Goal: Contribute content: Add original content to the website for others to see

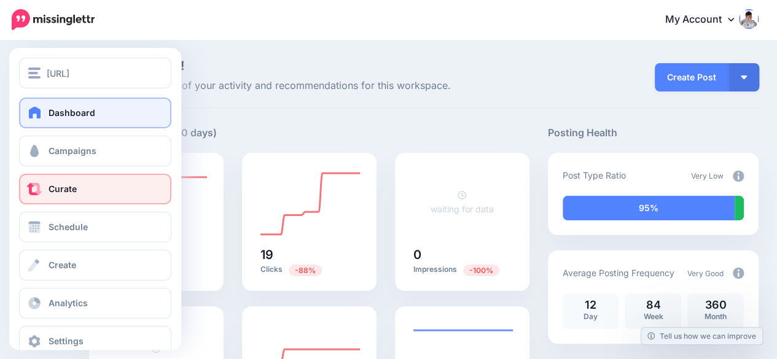
click at [74, 195] on link "Curate" at bounding box center [95, 189] width 152 height 31
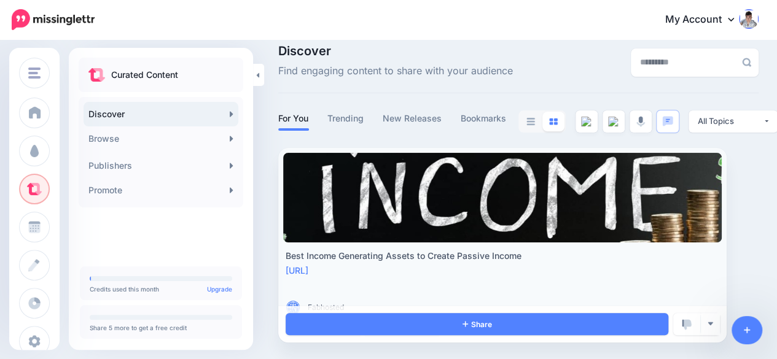
scroll to position [16, 0]
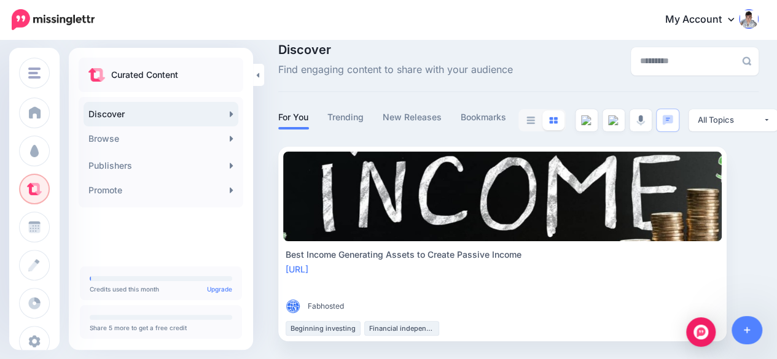
click at [262, 115] on div "Discover Find engaging content to share with your audience For You Trending New…" at bounding box center [388, 192] width 777 height 335
click at [174, 189] on link "Promote" at bounding box center [160, 190] width 155 height 25
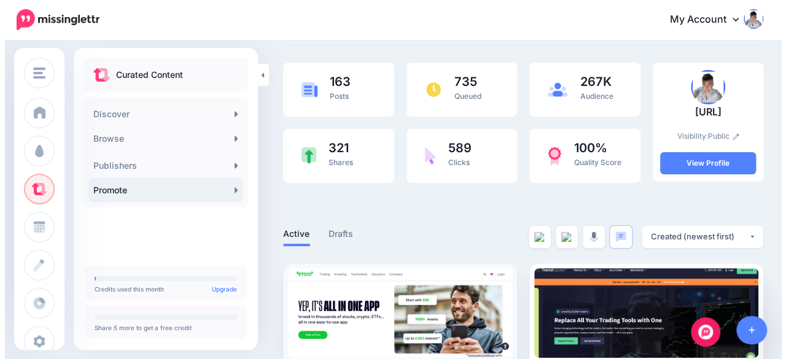
scroll to position [61, 0]
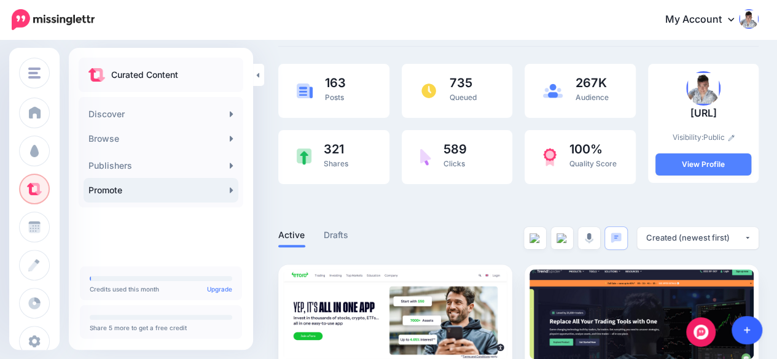
click at [751, 332] on link at bounding box center [746, 330] width 31 height 28
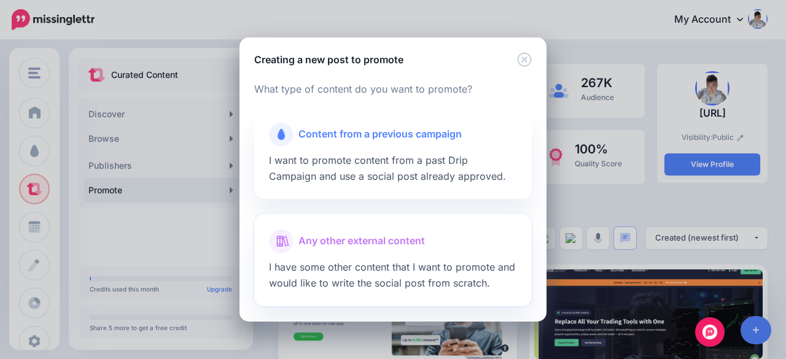
click at [373, 237] on span "Any other external content" at bounding box center [361, 241] width 126 height 16
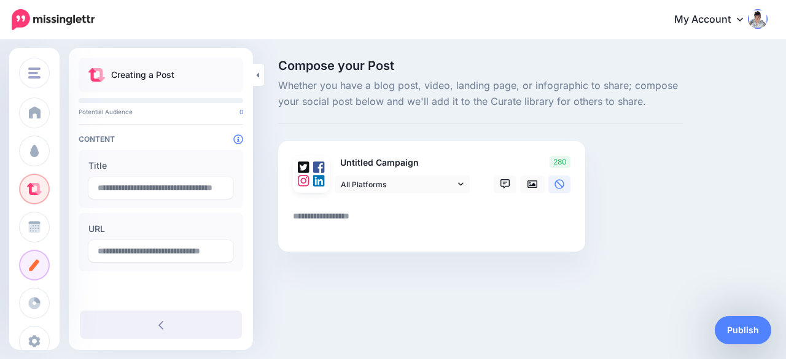
click at [345, 215] on textarea at bounding box center [434, 221] width 282 height 24
paste textarea "**********"
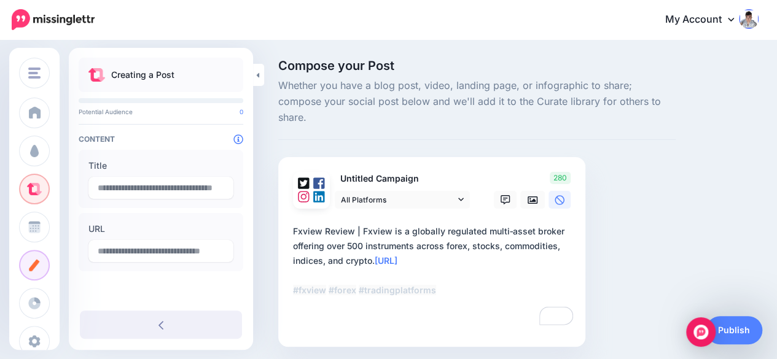
type textarea "**********"
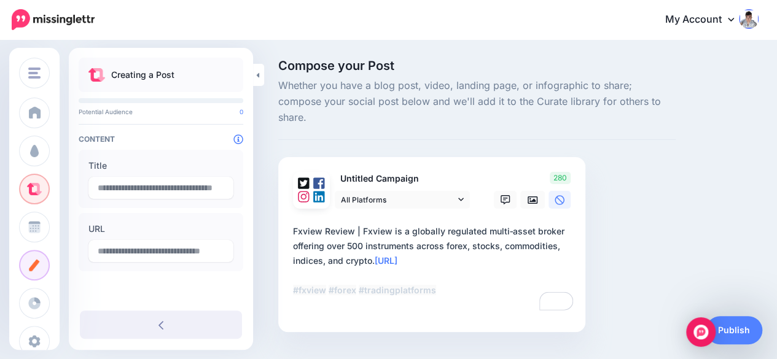
type input "**********"
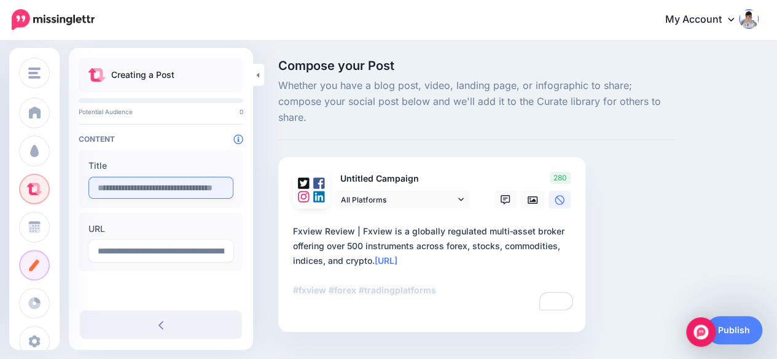
type textarea "**********"
click at [109, 186] on input "text" at bounding box center [160, 188] width 145 height 22
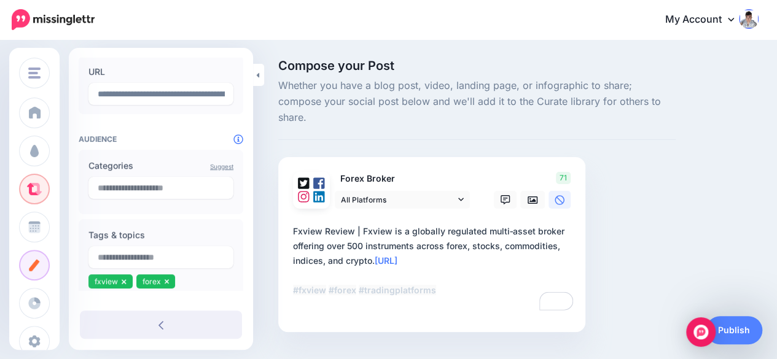
scroll to position [184, 0]
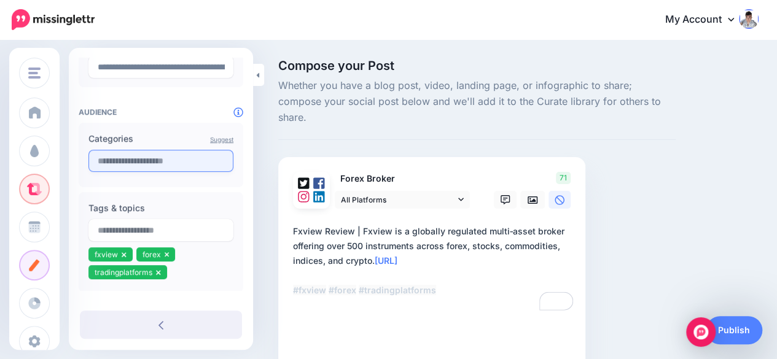
click at [163, 166] on input "text" at bounding box center [160, 161] width 145 height 22
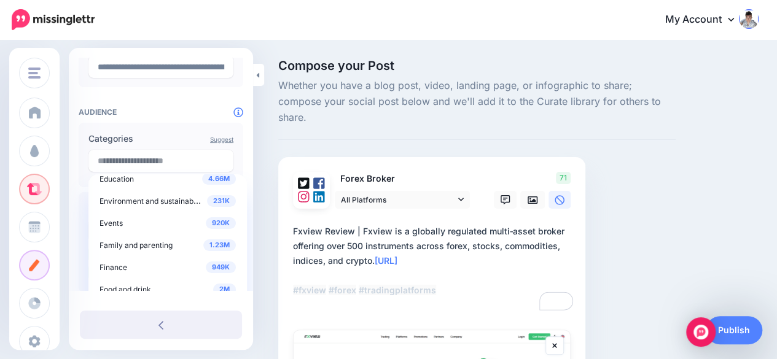
scroll to position [123, 0]
click at [128, 260] on div "949K Finance" at bounding box center [167, 264] width 136 height 15
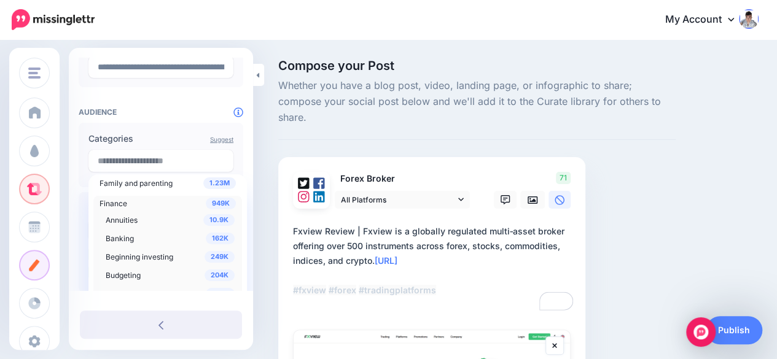
scroll to position [184, 0]
click at [136, 254] on span "Beginning investing" at bounding box center [140, 254] width 68 height 9
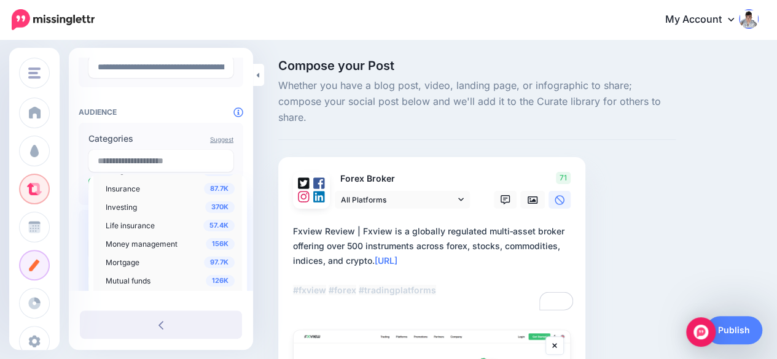
scroll to position [491, 0]
click at [129, 207] on span "Investing" at bounding box center [121, 205] width 31 height 9
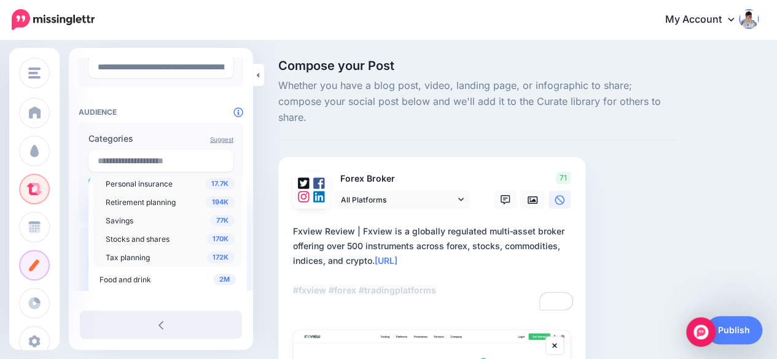
scroll to position [675, 0]
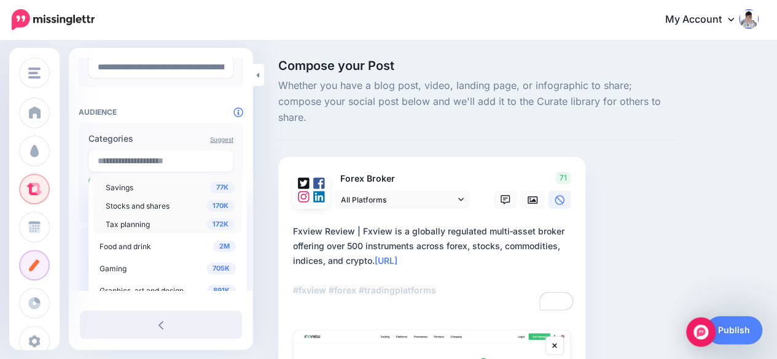
click at [160, 209] on span "Stocks and shares" at bounding box center [138, 205] width 64 height 9
drag, startPoint x: 76, startPoint y: 209, endPoint x: 83, endPoint y: 210, distance: 6.8
click at [76, 209] on div "**********" at bounding box center [161, 178] width 184 height 608
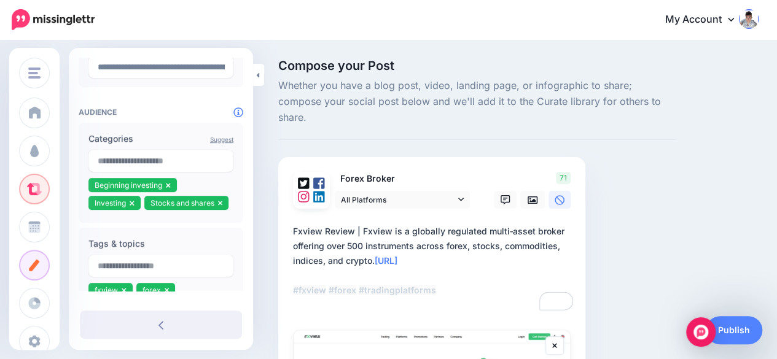
scroll to position [0, 0]
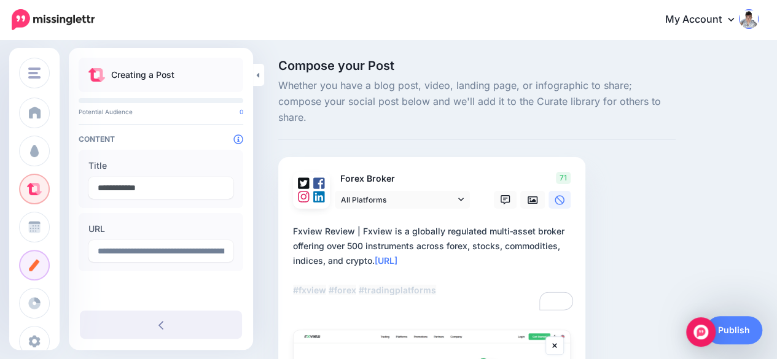
drag, startPoint x: 122, startPoint y: 187, endPoint x: 63, endPoint y: 191, distance: 58.4
click at [63, 191] on div "TradingPlatforms.ai TradingPlatforms.ai Add Workspace Dashboard Campaigns Curat…" at bounding box center [388, 307] width 777 height 533
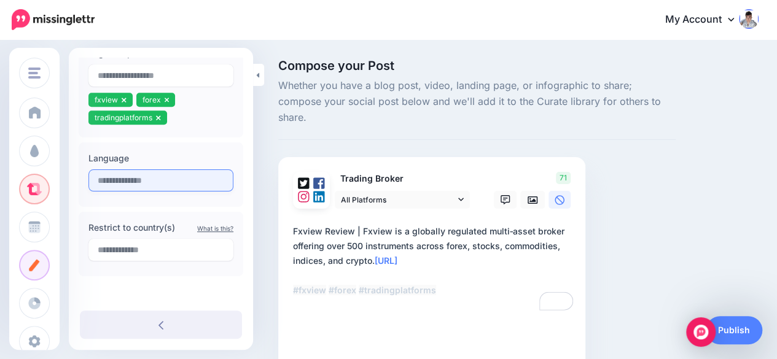
type input "**********"
click at [125, 176] on input "text" at bounding box center [160, 182] width 145 height 22
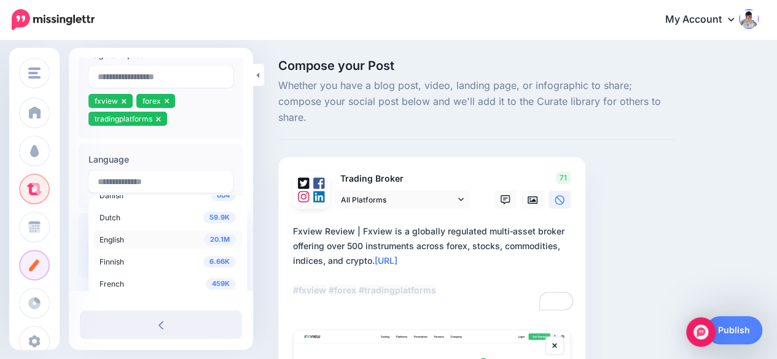
scroll to position [61, 0]
click at [117, 235] on span "English" at bounding box center [111, 236] width 25 height 9
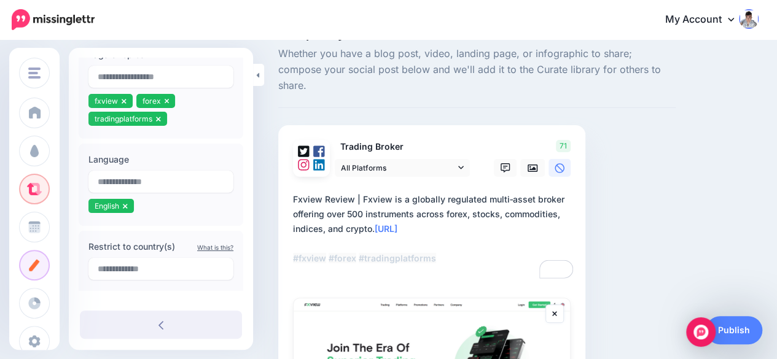
scroll to position [123, 0]
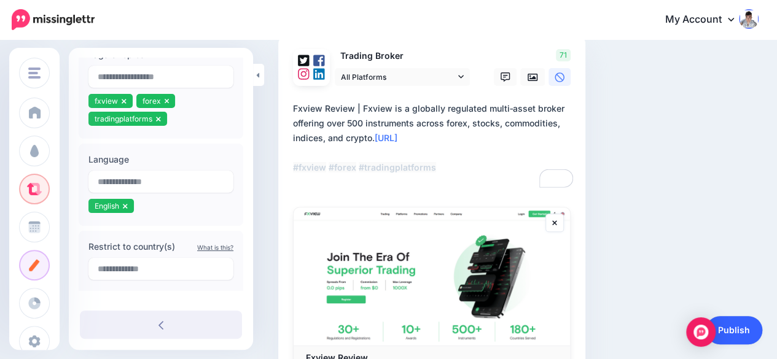
click at [747, 332] on link "Publish" at bounding box center [733, 330] width 56 height 28
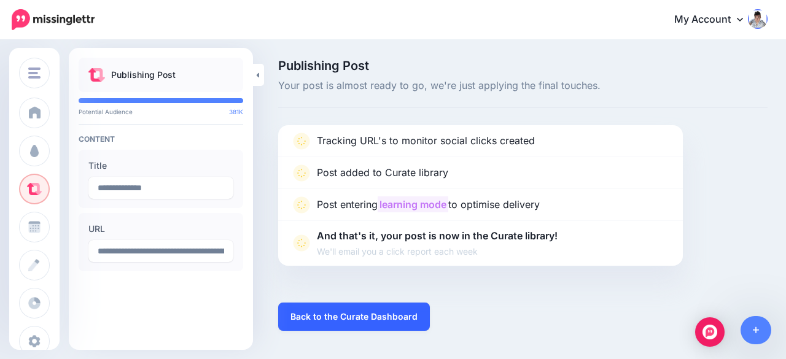
click at [360, 309] on link "Back to the Curate Dashboard" at bounding box center [354, 317] width 152 height 28
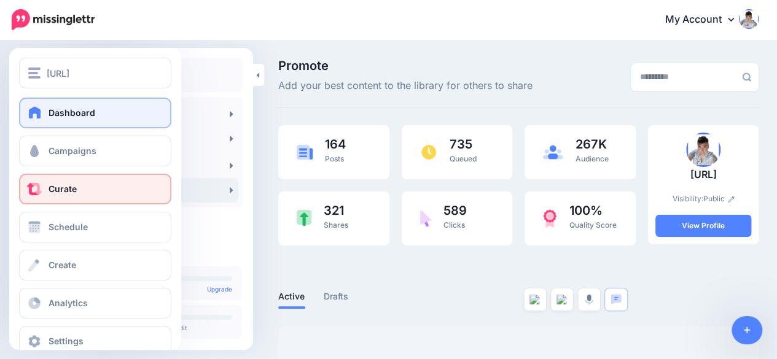
click at [46, 116] on link "Dashboard" at bounding box center [95, 113] width 152 height 31
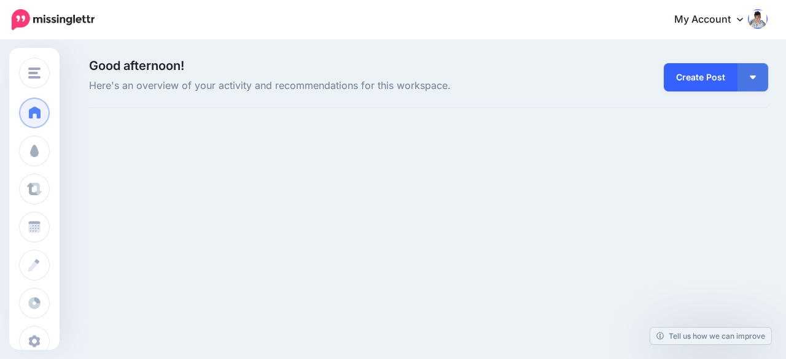
click at [705, 74] on link "Create Post" at bounding box center [701, 77] width 74 height 28
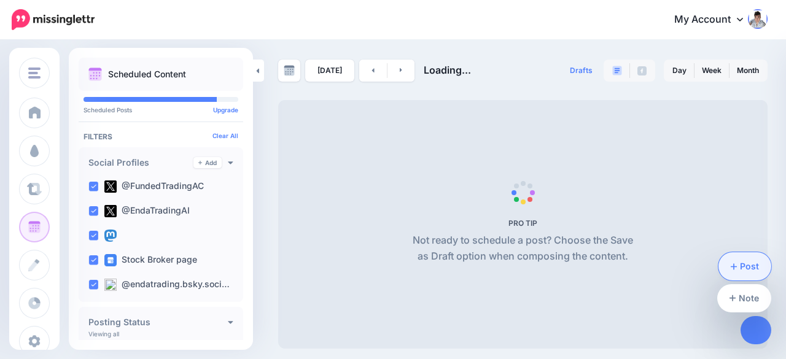
click at [739, 258] on link "Post" at bounding box center [744, 266] width 53 height 28
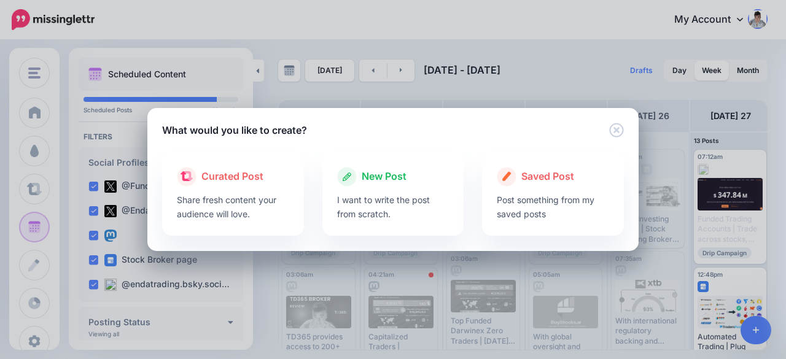
click at [379, 195] on p "I want to write the post from scratch." at bounding box center [393, 207] width 112 height 28
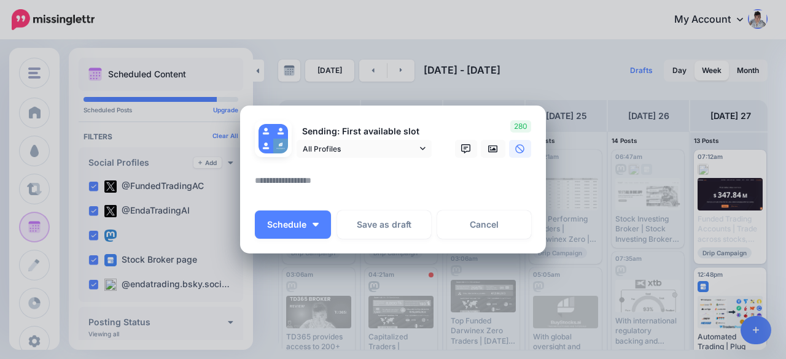
click at [308, 182] on textarea at bounding box center [396, 185] width 282 height 24
paste textarea "**********"
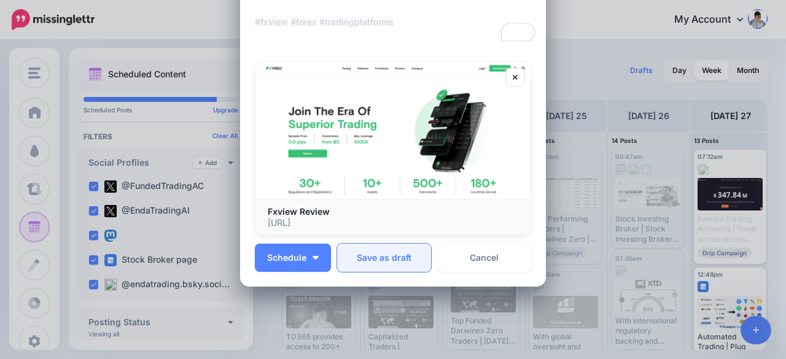
scroll to position [174, 0]
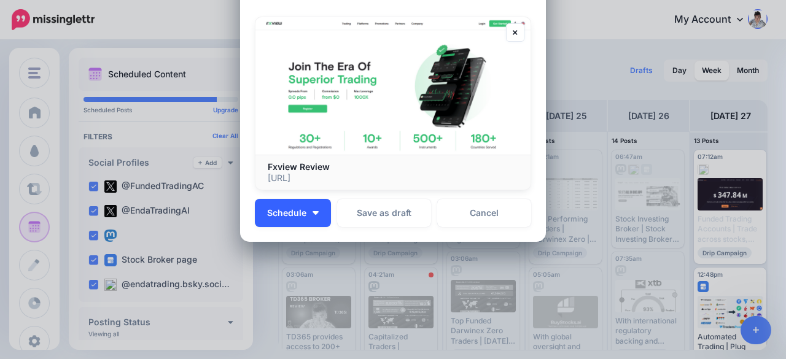
type textarea "**********"
click at [301, 213] on span "Schedule" at bounding box center [286, 213] width 39 height 9
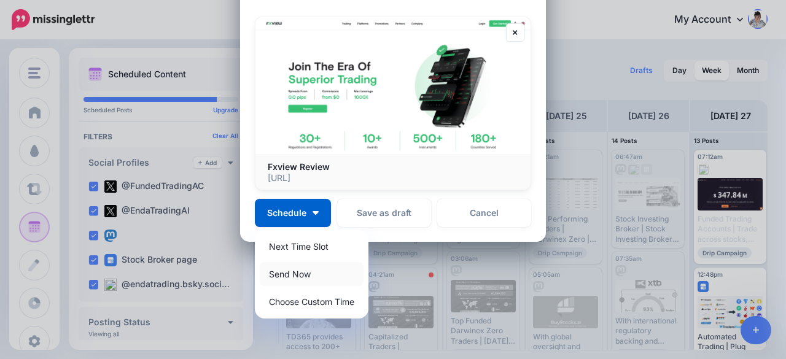
click at [291, 266] on link "Send Now" at bounding box center [312, 274] width 104 height 24
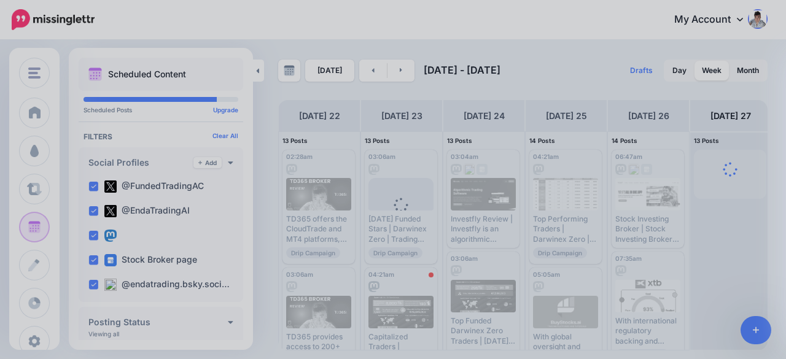
scroll to position [0, 0]
